Goal: Task Accomplishment & Management: Use online tool/utility

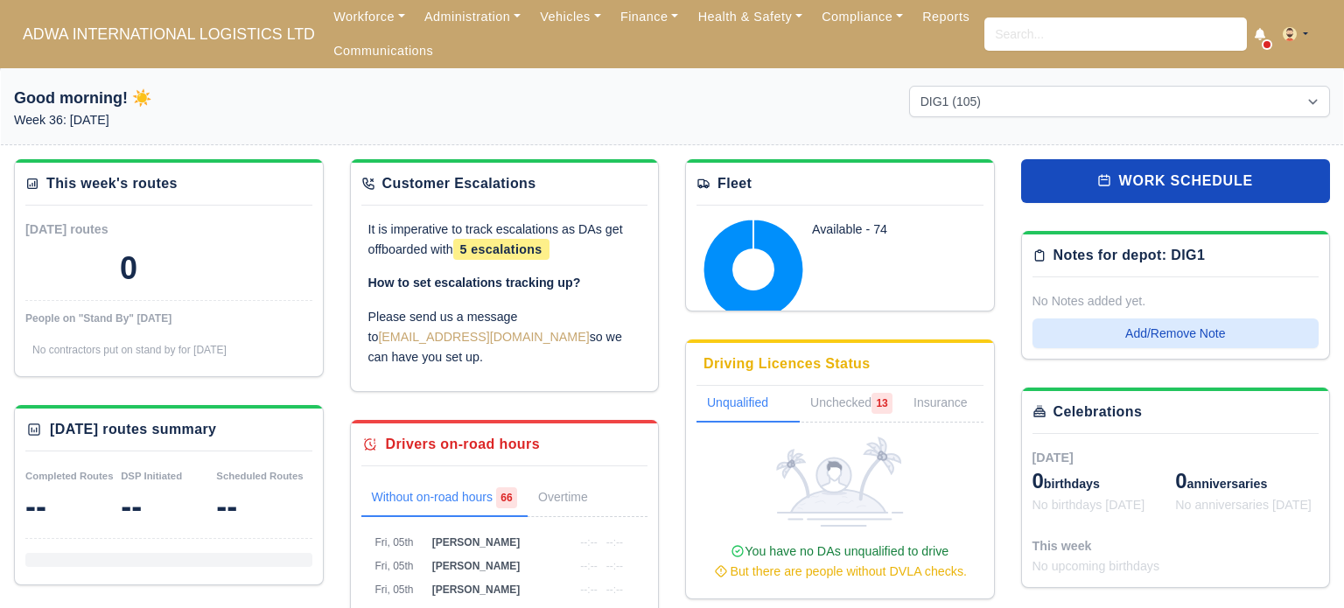
click at [783, 41] on ul "Workforce Manpower Expiring Documents Leave Requests Daily Attendance Daily Tim…" at bounding box center [654, 34] width 661 height 68
click at [781, 23] on link "Health & Safety" at bounding box center [750, 17] width 124 height 34
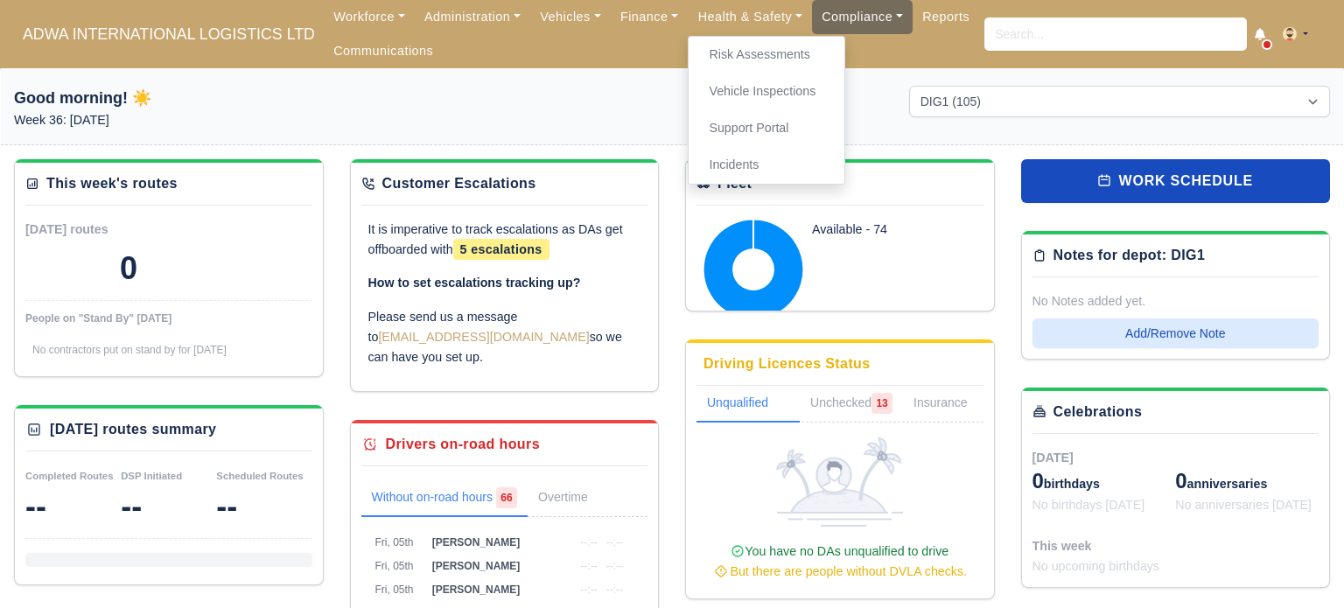
click at [846, 16] on link "Compliance" at bounding box center [862, 17] width 101 height 34
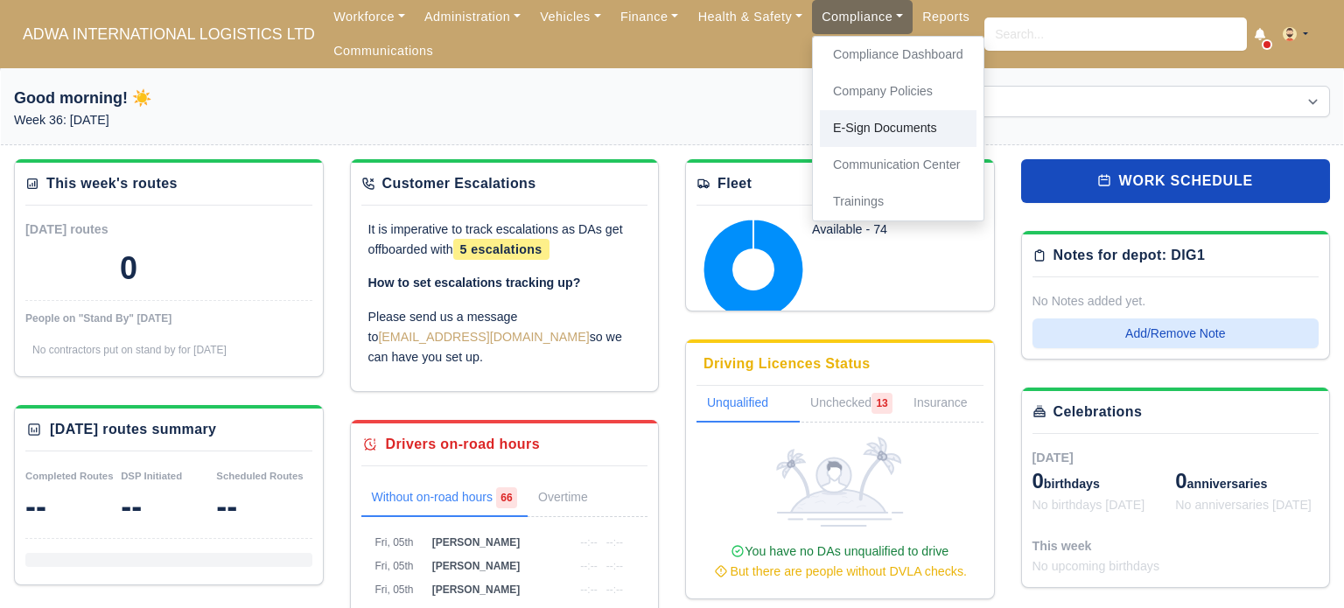
click at [895, 125] on link "E-Sign Documents" at bounding box center [898, 128] width 157 height 37
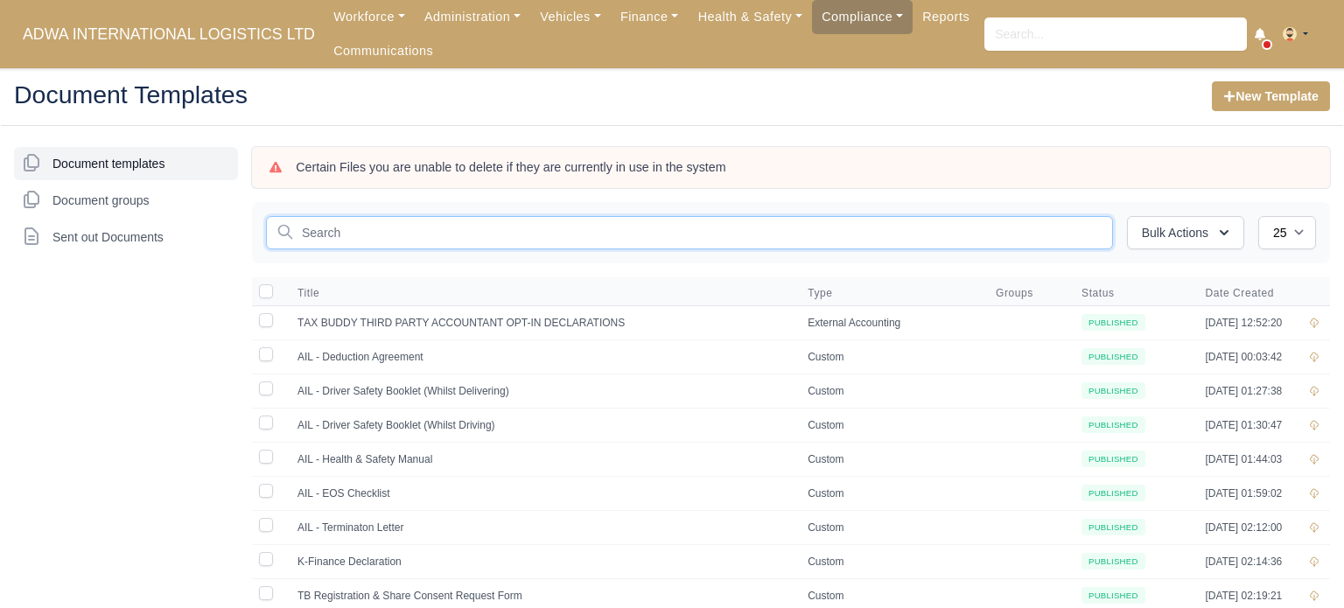
click at [433, 228] on input "text" at bounding box center [689, 232] width 847 height 33
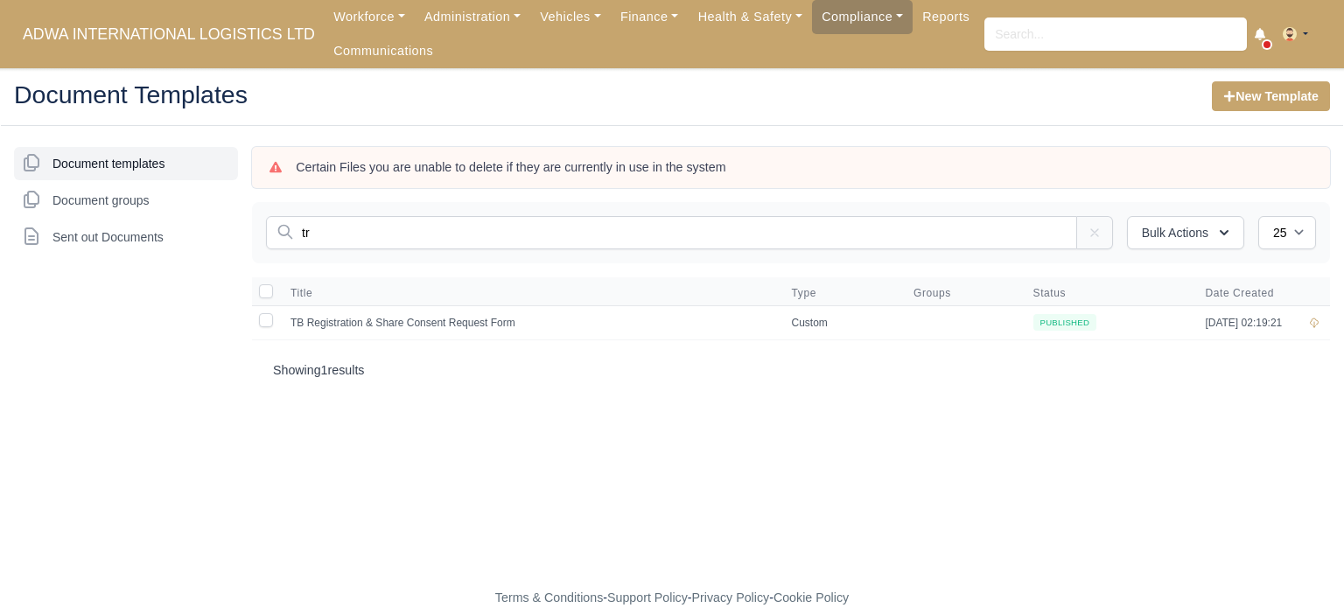
type input "t"
type input "ram"
click at [389, 314] on td "AIL - RAM Assessment Form" at bounding box center [478, 322] width 397 height 34
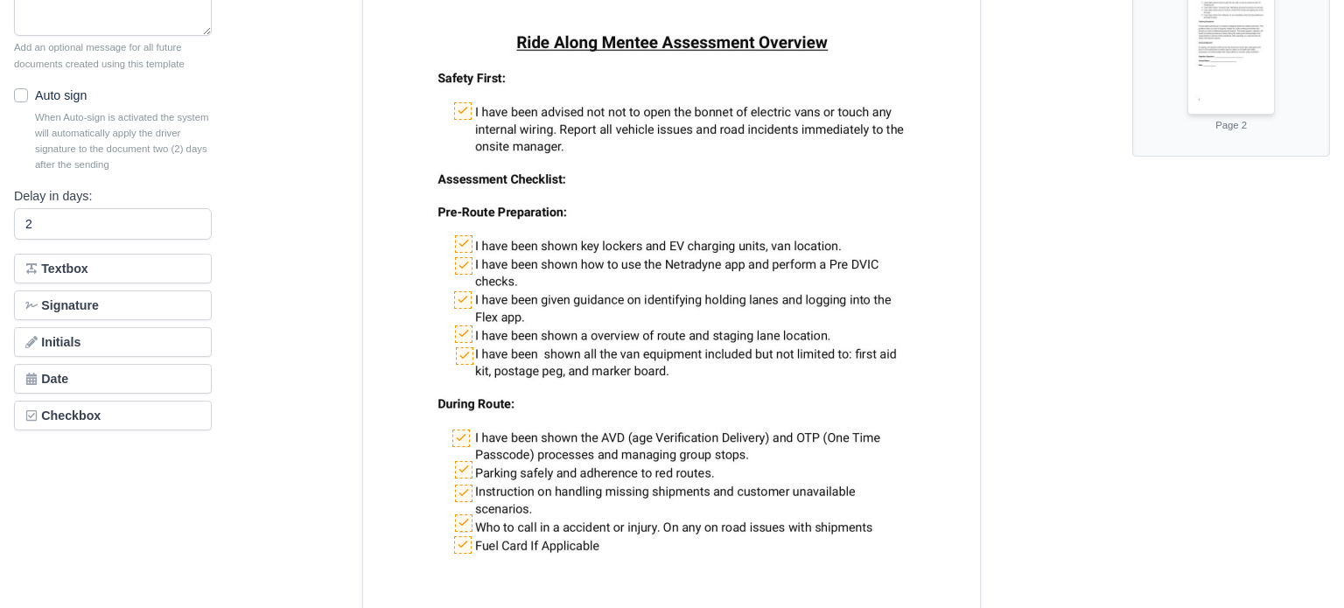
scroll to position [371, 0]
